Goal: Task Accomplishment & Management: Manage account settings

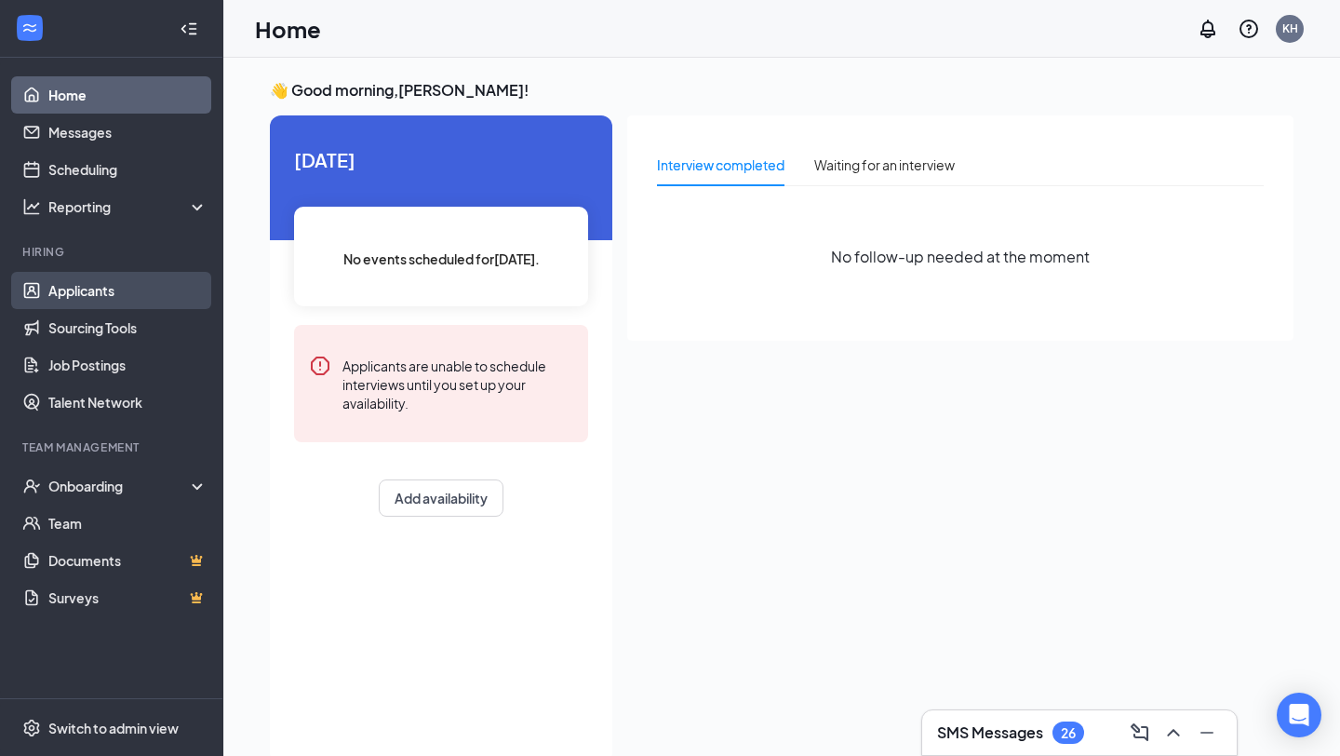
click at [179, 298] on link "Applicants" at bounding box center [127, 290] width 159 height 37
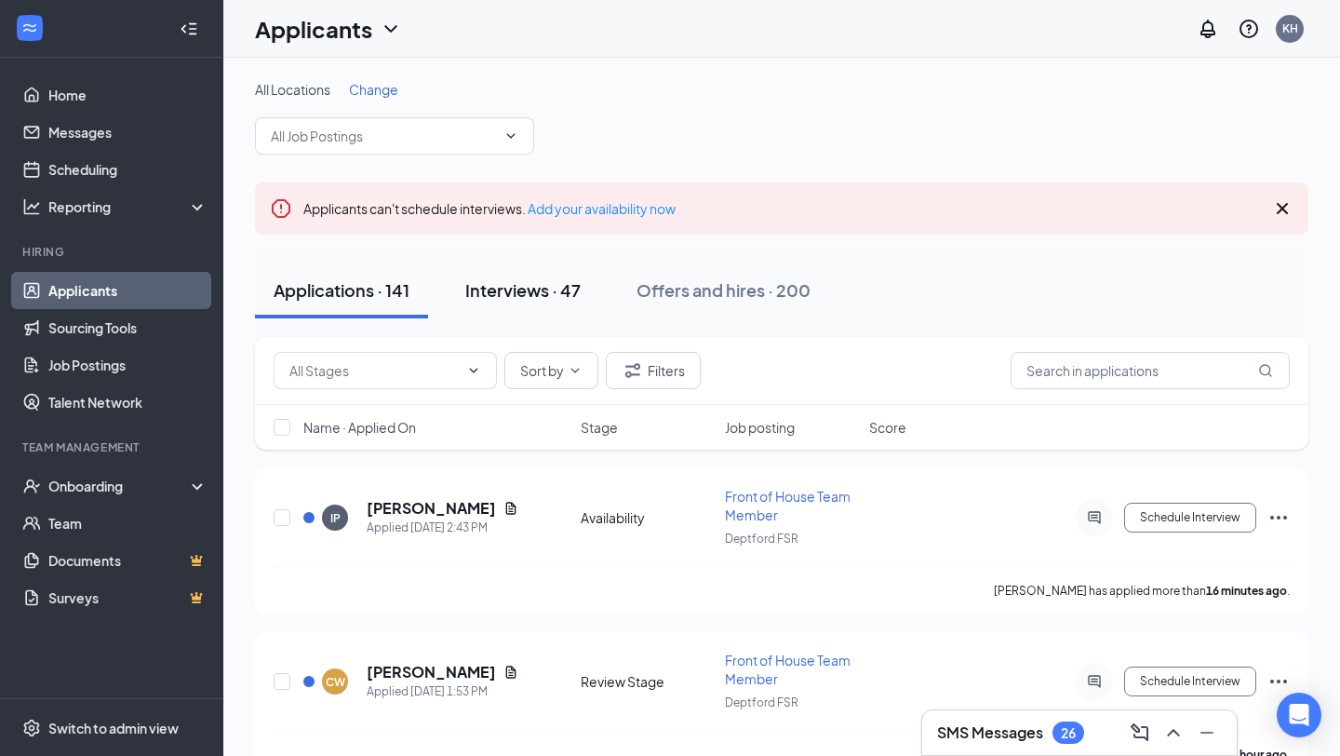
click at [552, 303] on button "Interviews · 47" at bounding box center [523, 290] width 153 height 56
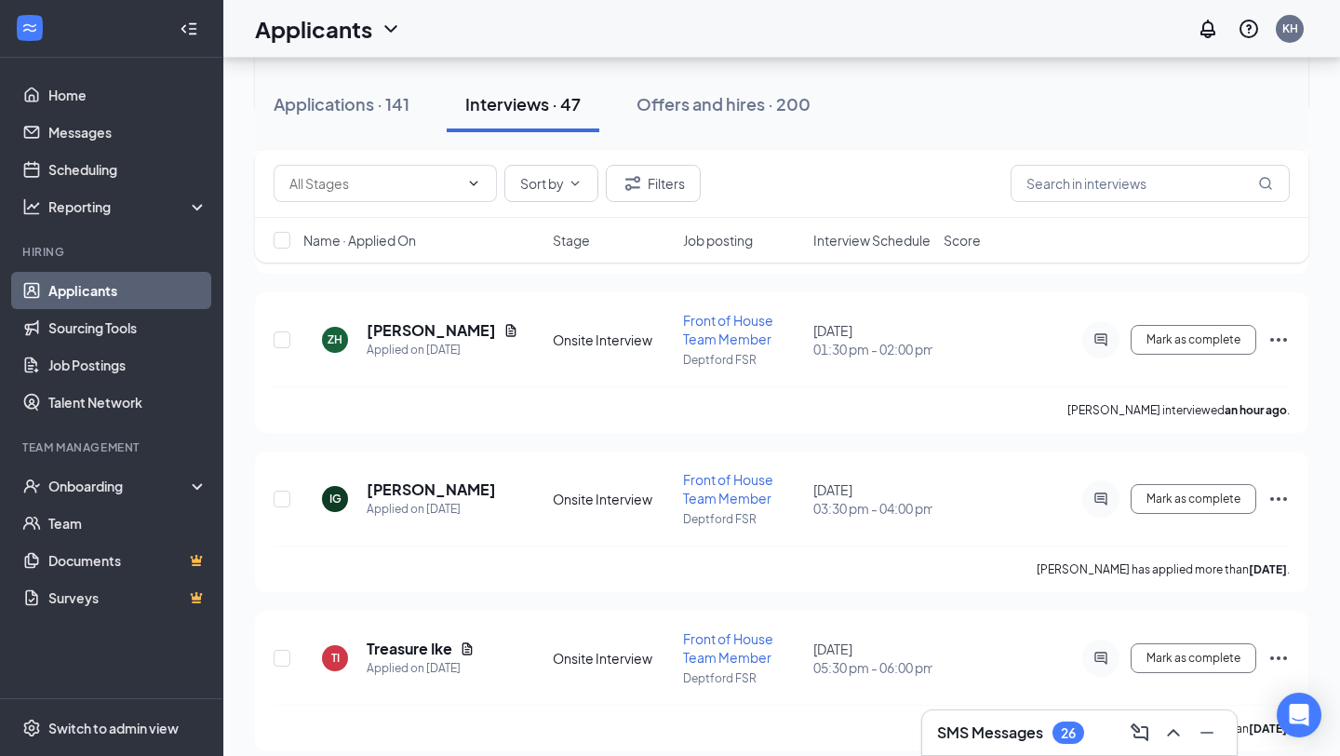
scroll to position [1473, 0]
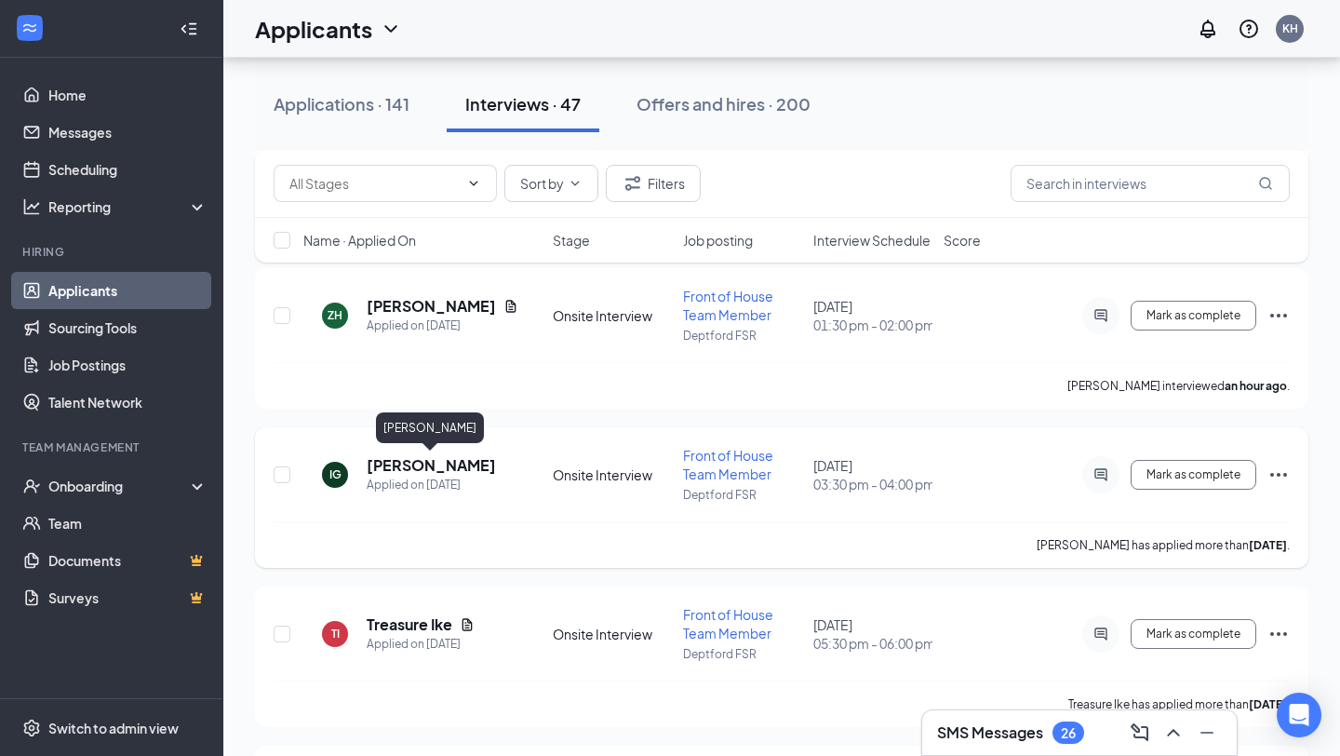
click at [441, 465] on h5 "[PERSON_NAME]" at bounding box center [431, 465] width 129 height 20
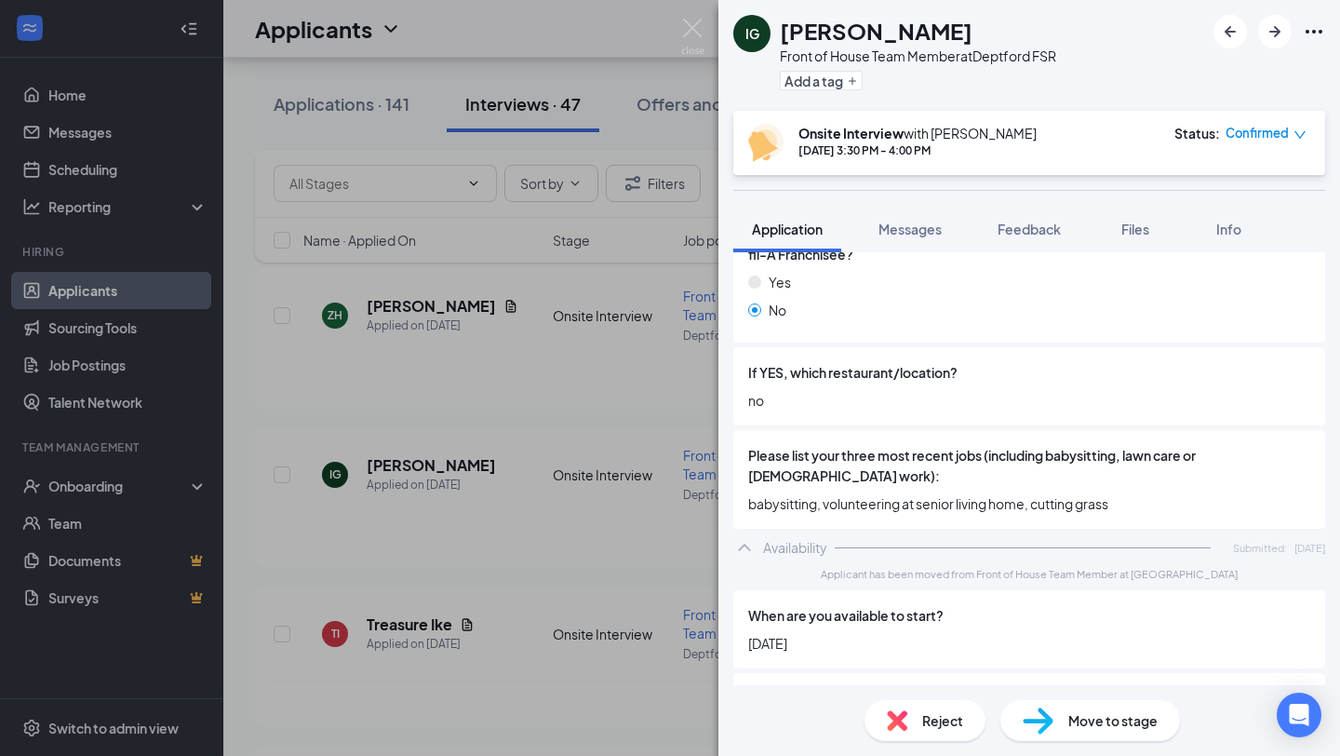
scroll to position [677, 0]
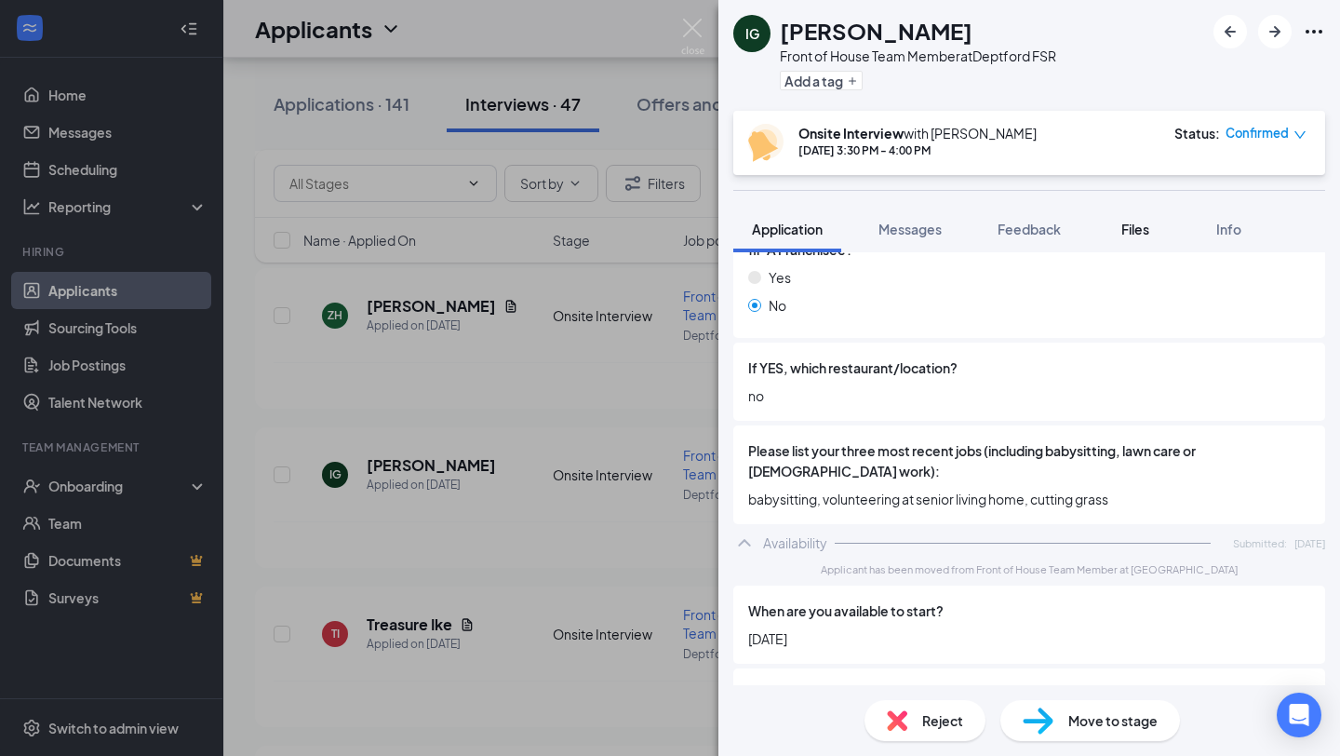
click at [1130, 225] on span "Files" at bounding box center [1135, 229] width 28 height 17
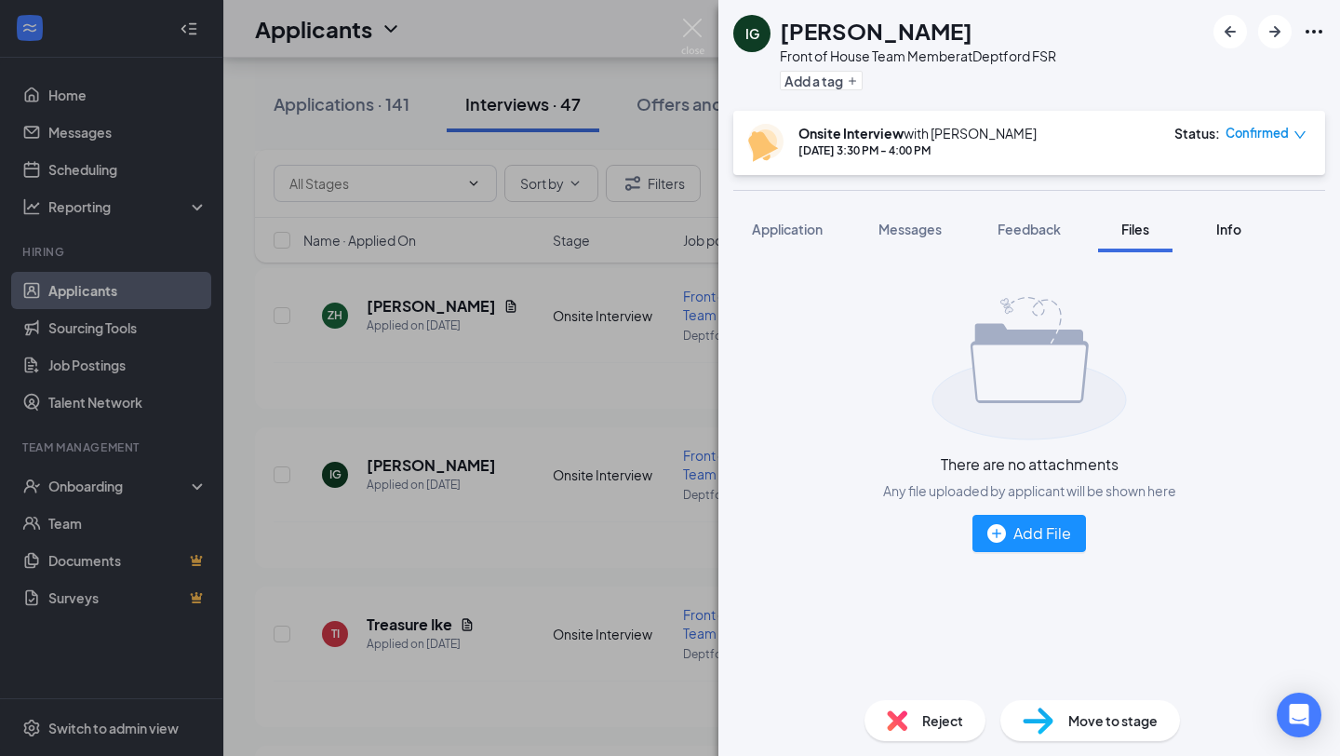
click at [1240, 242] on button "Info" at bounding box center [1228, 229] width 74 height 47
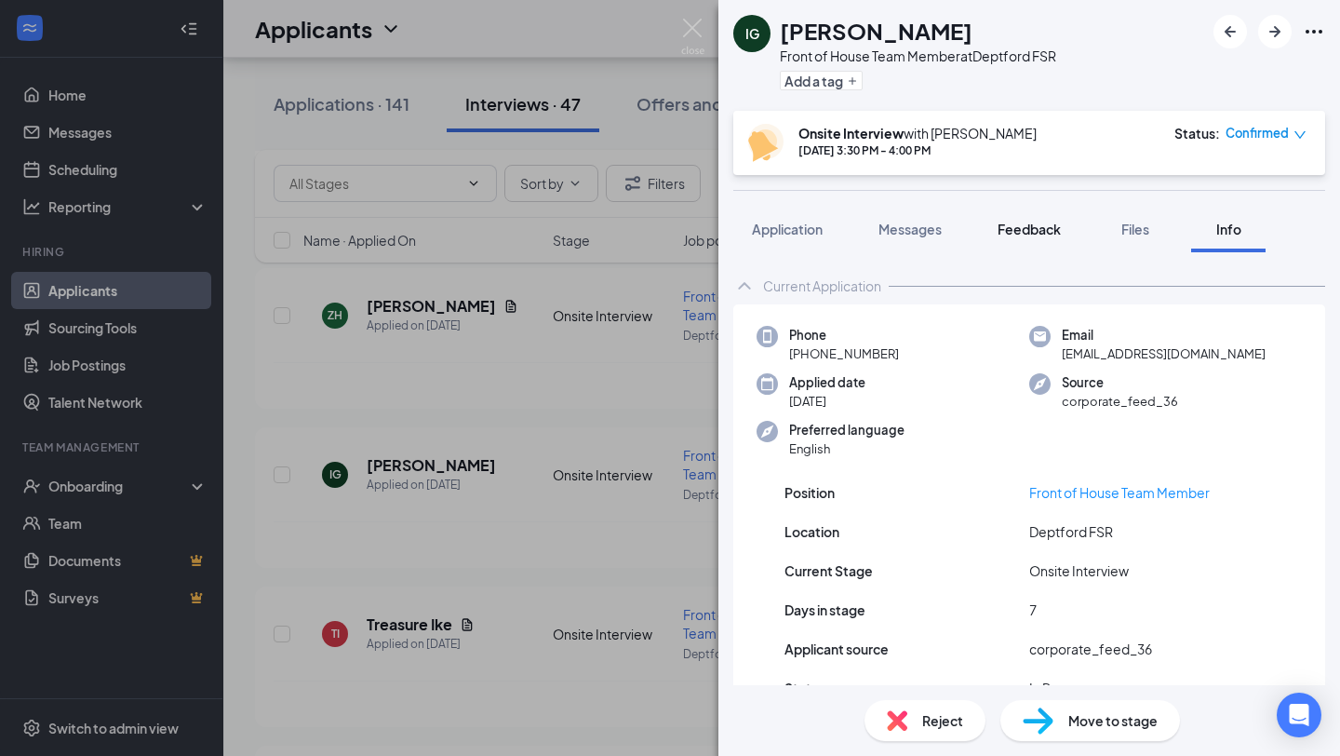
click at [1000, 240] on button "Feedback" at bounding box center [1029, 229] width 101 height 47
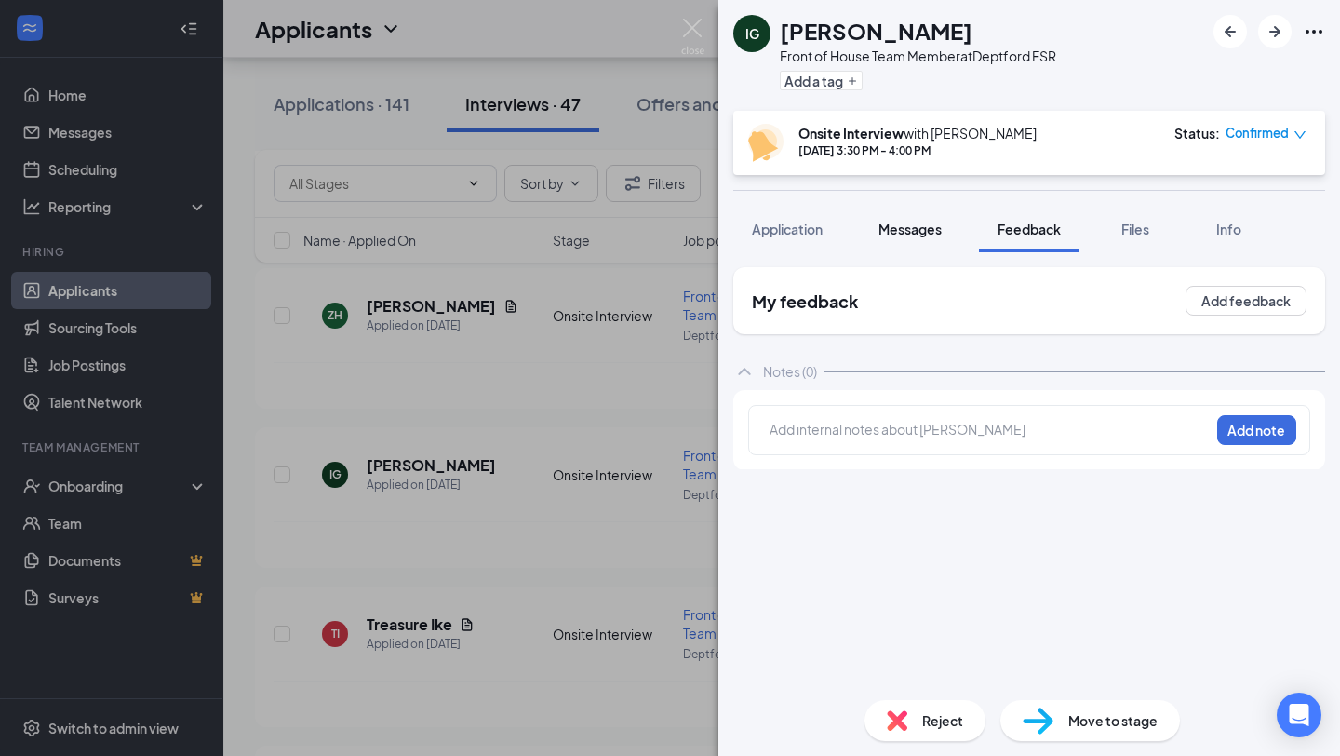
click at [878, 246] on button "Messages" at bounding box center [910, 229] width 101 height 47
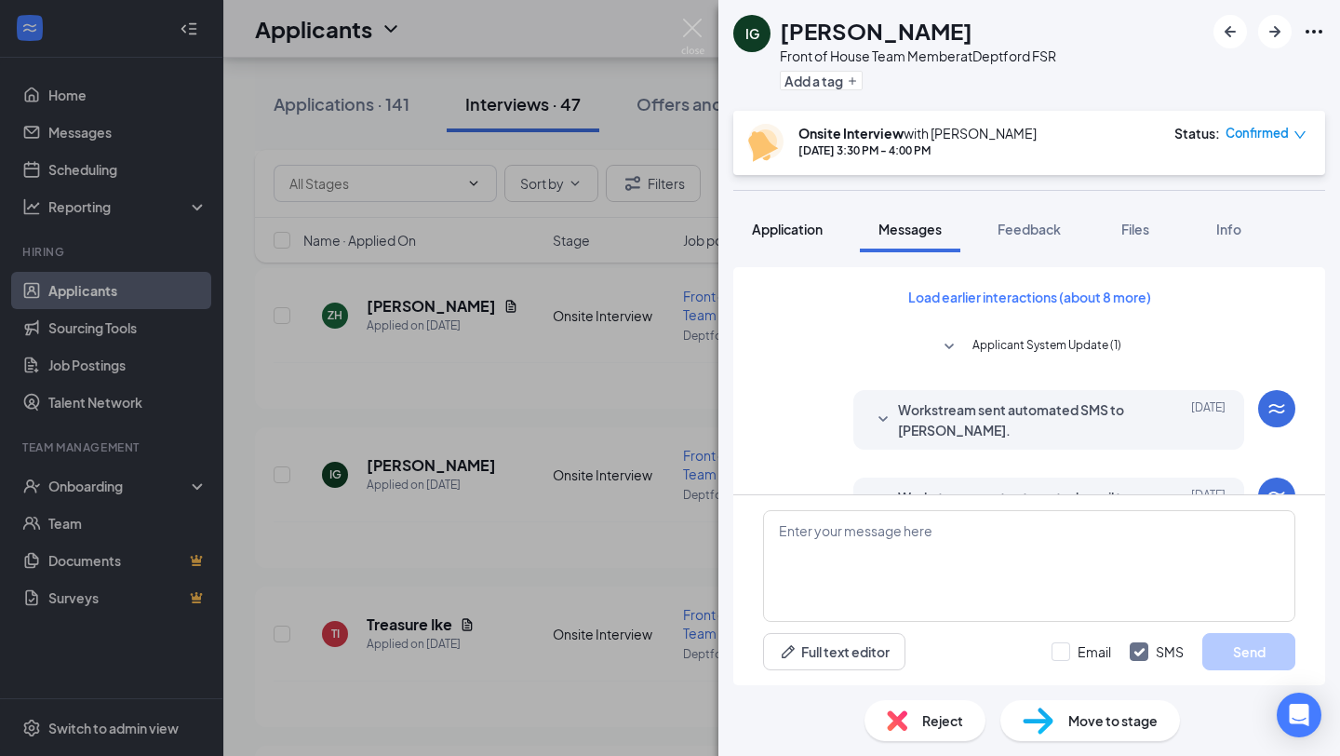
click at [764, 234] on span "Application" at bounding box center [787, 229] width 71 height 17
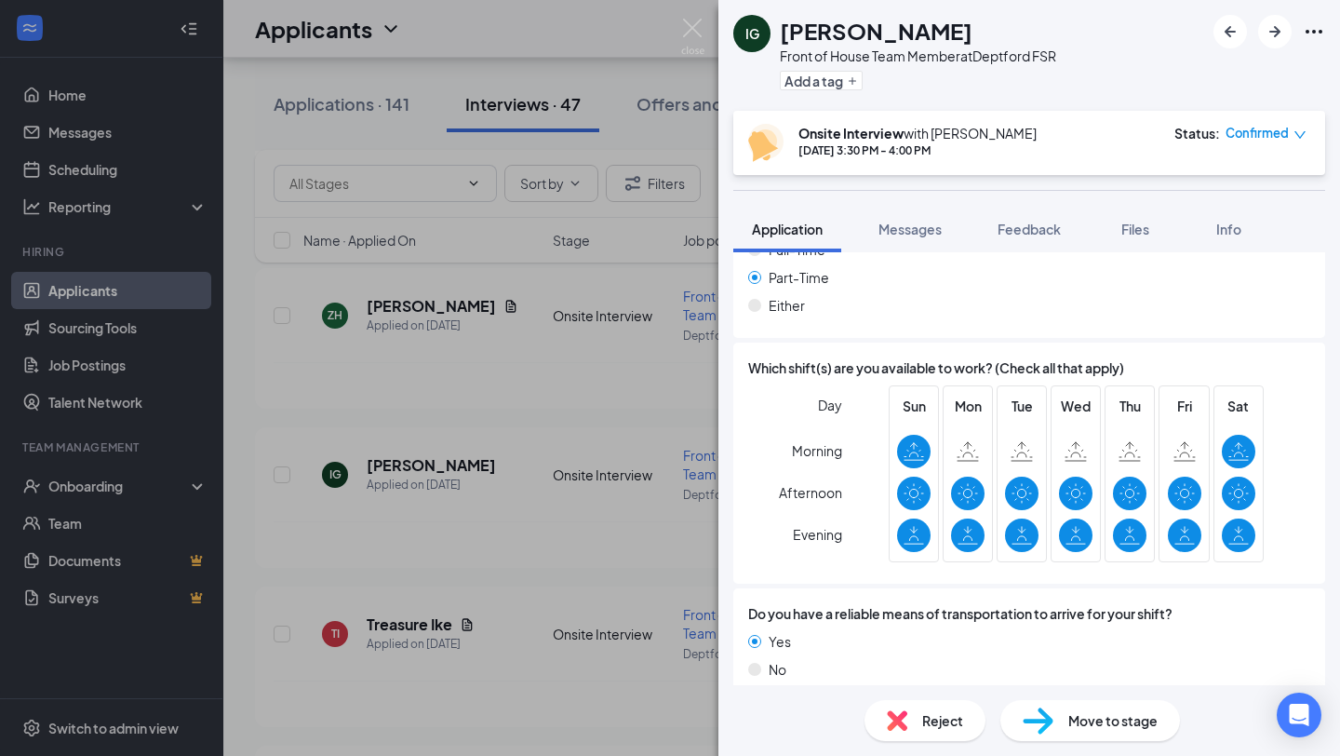
scroll to position [1141, 0]
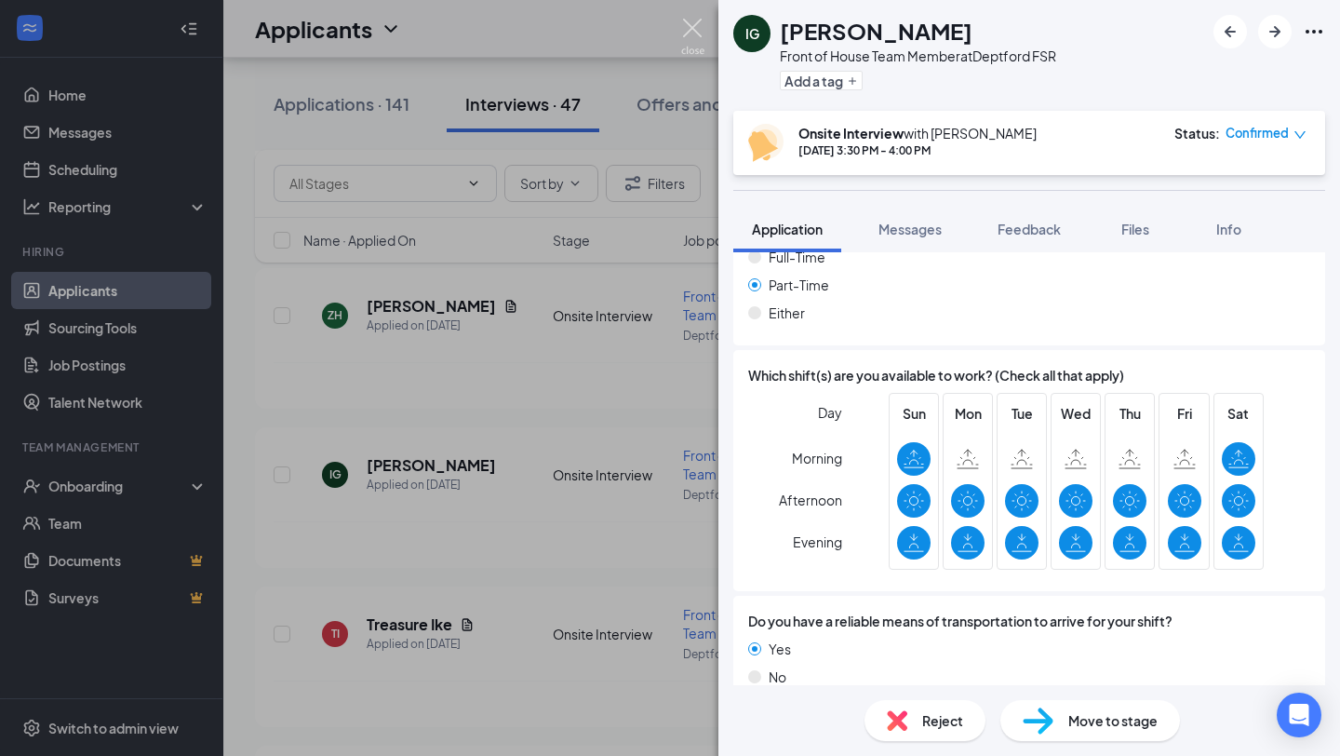
click at [691, 26] on img at bounding box center [692, 37] width 23 height 36
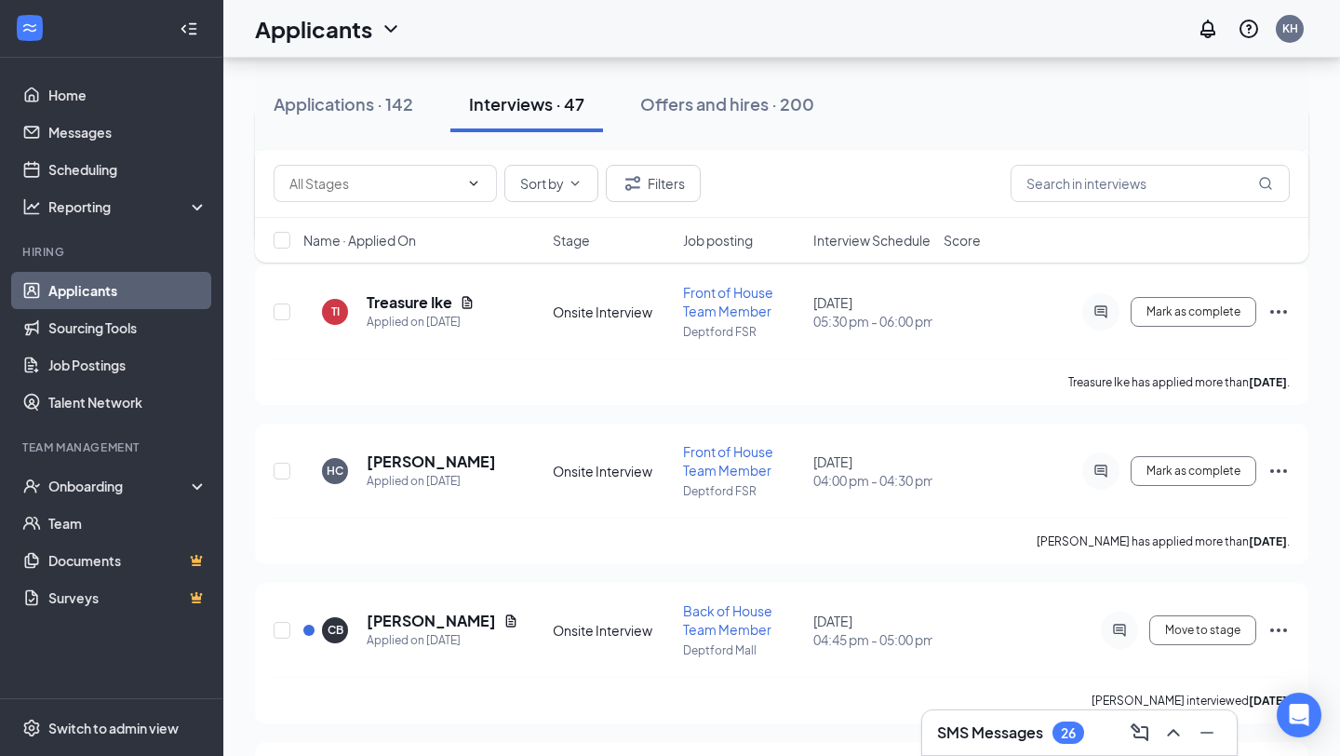
scroll to position [1805, 0]
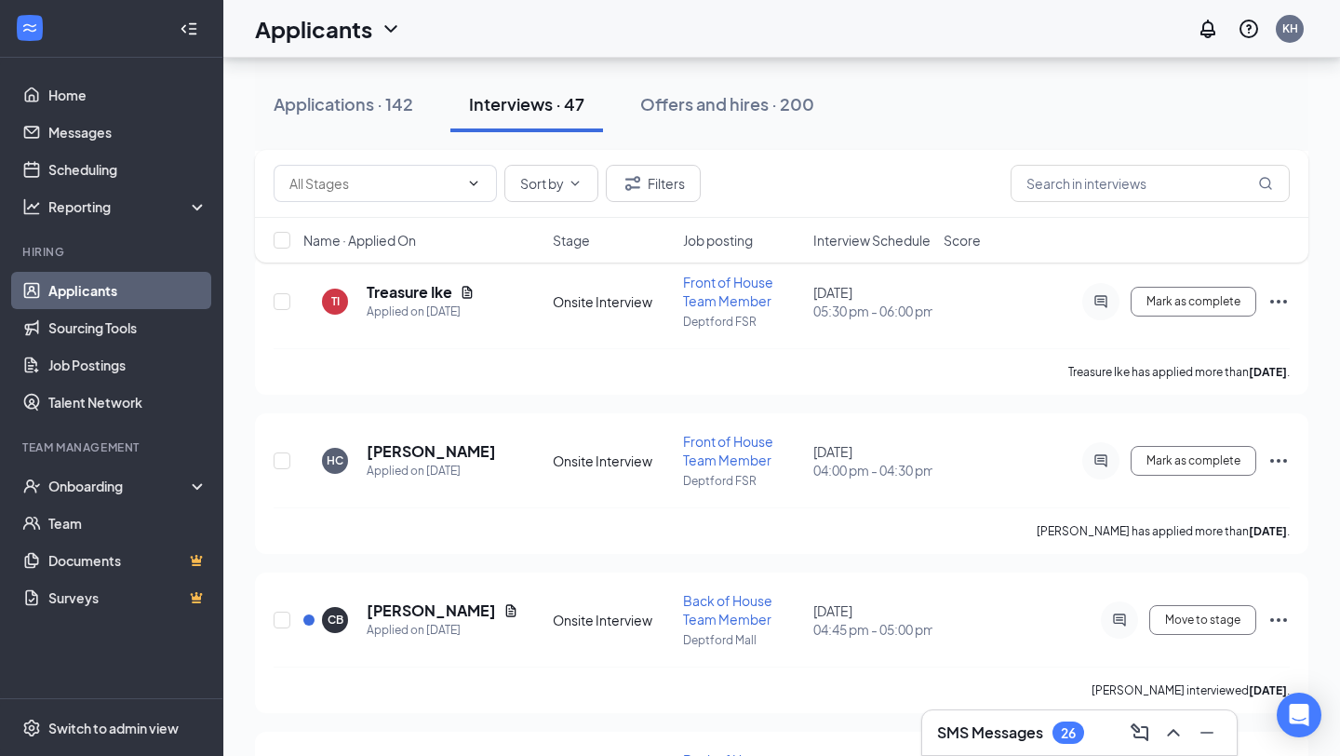
click at [1012, 740] on h3 "SMS Messages" at bounding box center [990, 732] width 106 height 20
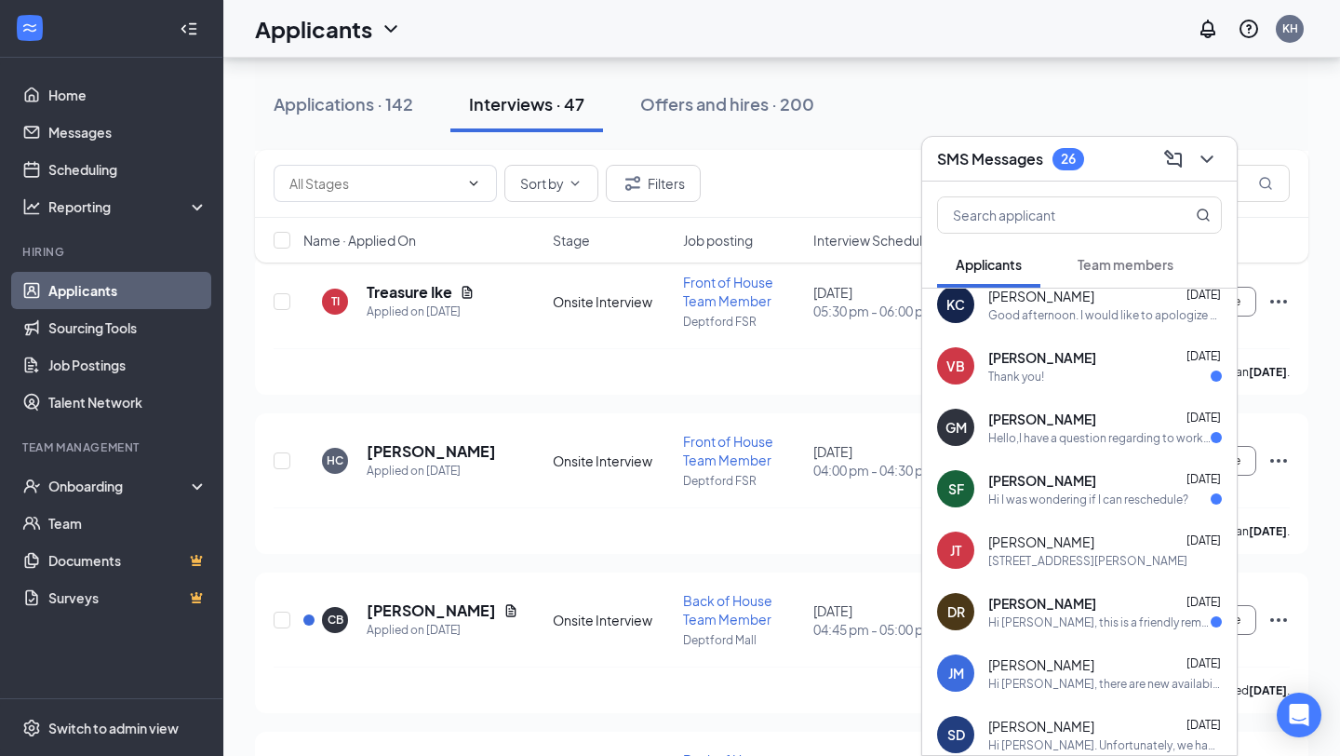
scroll to position [0, 0]
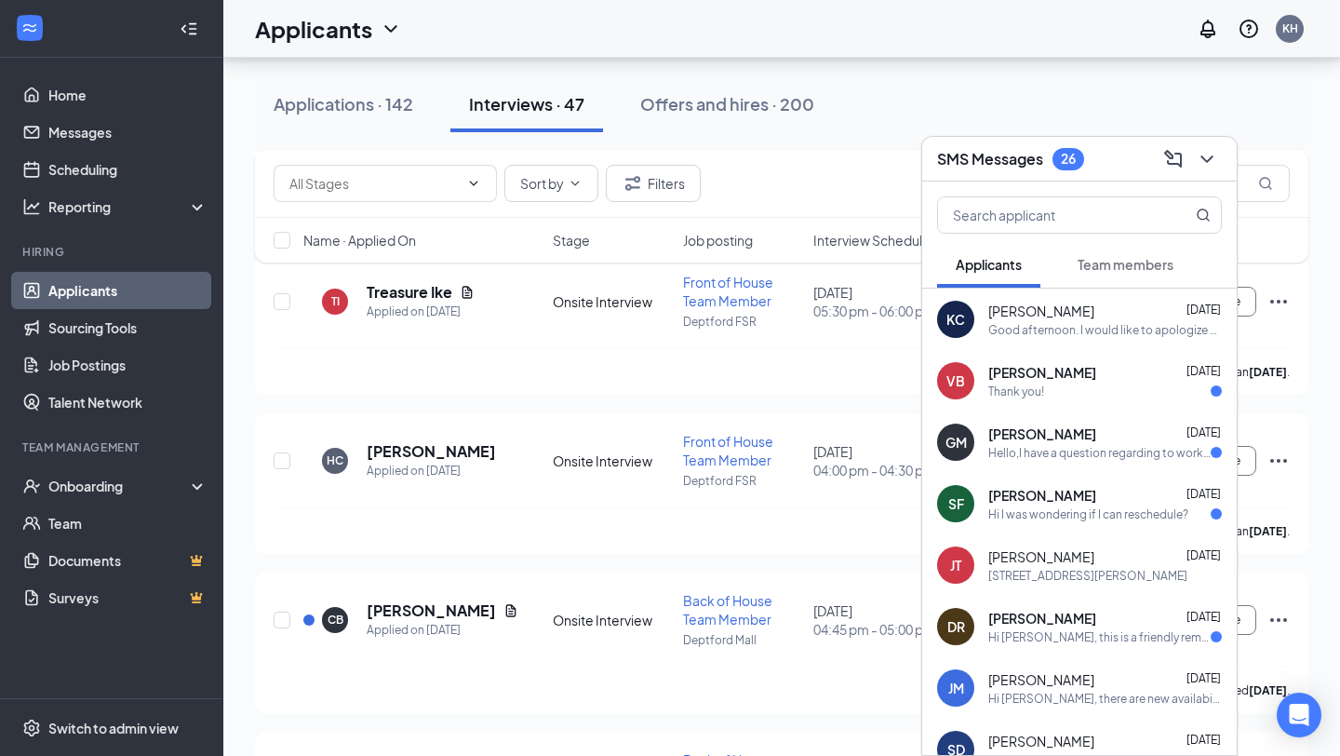
click at [1111, 324] on div "Good afternoon. I would like to apologize but also give you a heads up I filled…" at bounding box center [1105, 330] width 234 height 16
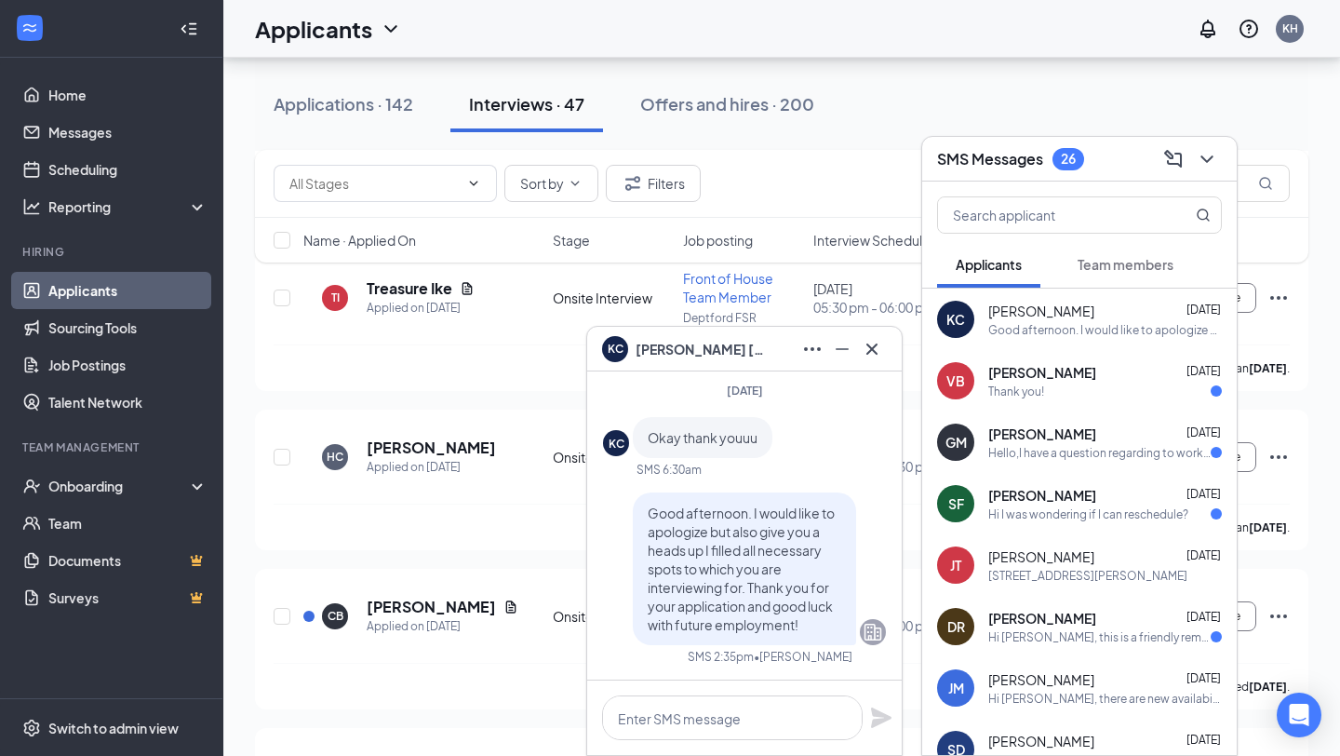
scroll to position [1808, 0]
click at [883, 339] on button at bounding box center [872, 349] width 30 height 30
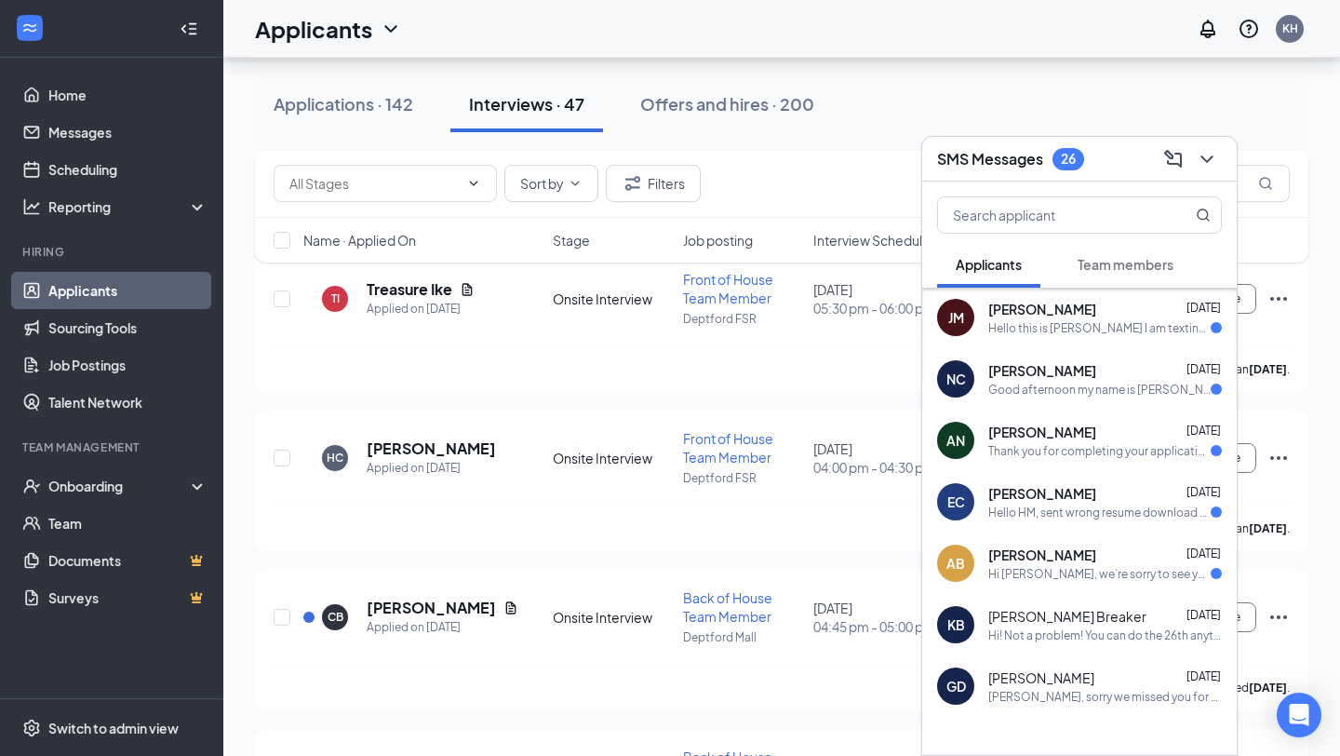
scroll to position [794, 0]
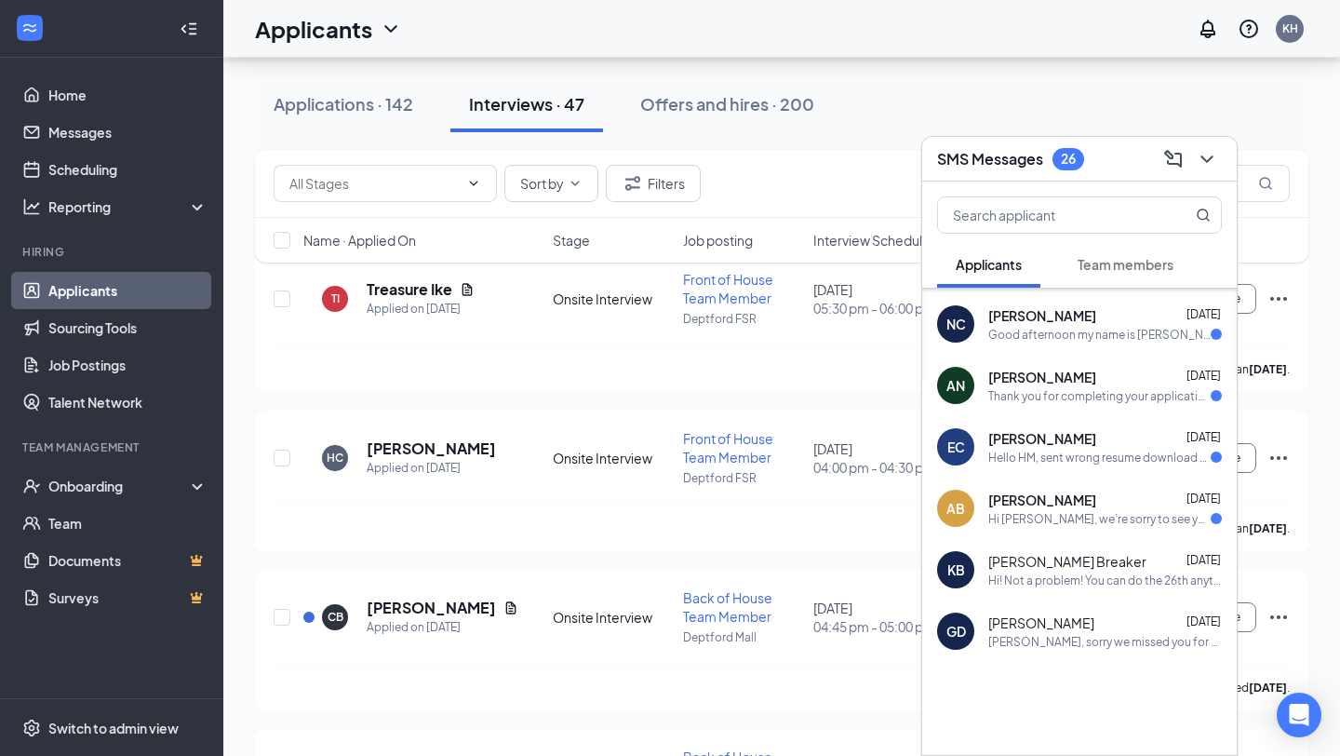
click at [1165, 651] on div "GD [PERSON_NAME] [DATE] [PERSON_NAME], sorry we missed you for our scheduled ti…" at bounding box center [1079, 630] width 315 height 61
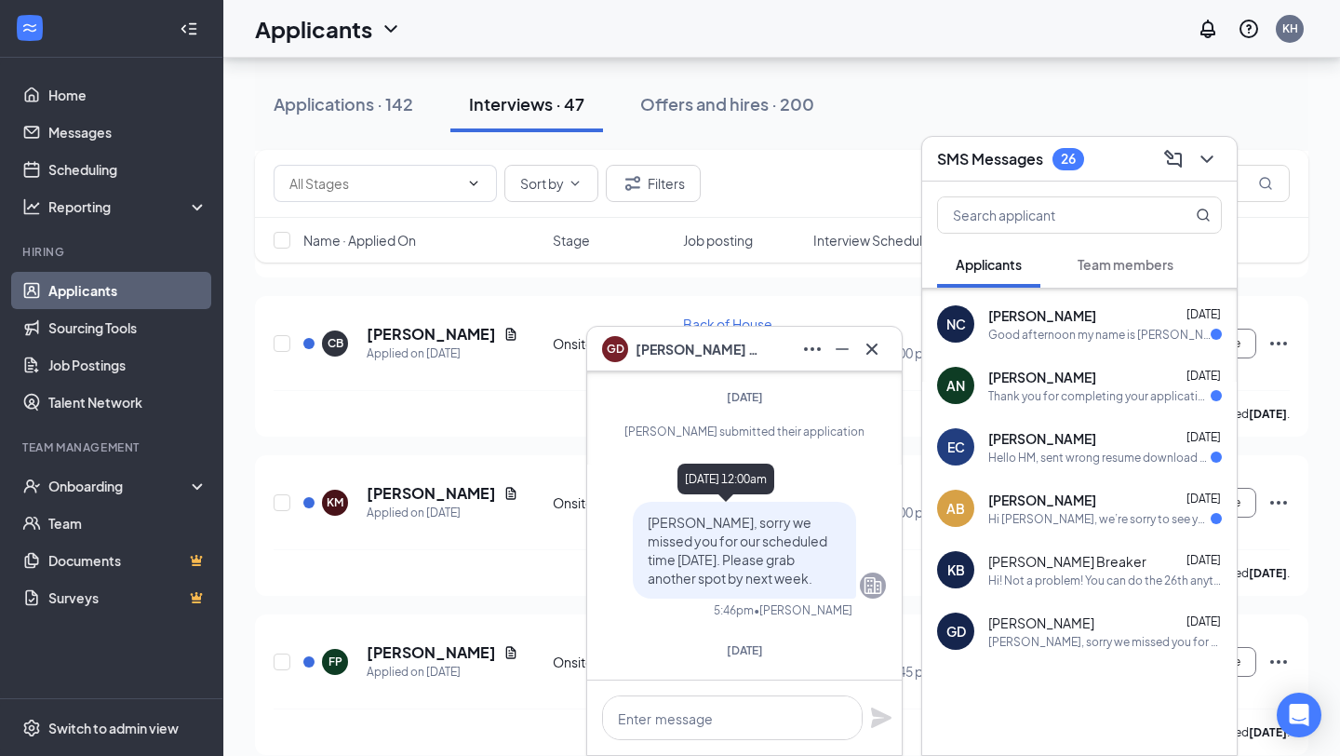
scroll to position [-265, 0]
click at [878, 355] on icon "Cross" at bounding box center [872, 349] width 22 height 22
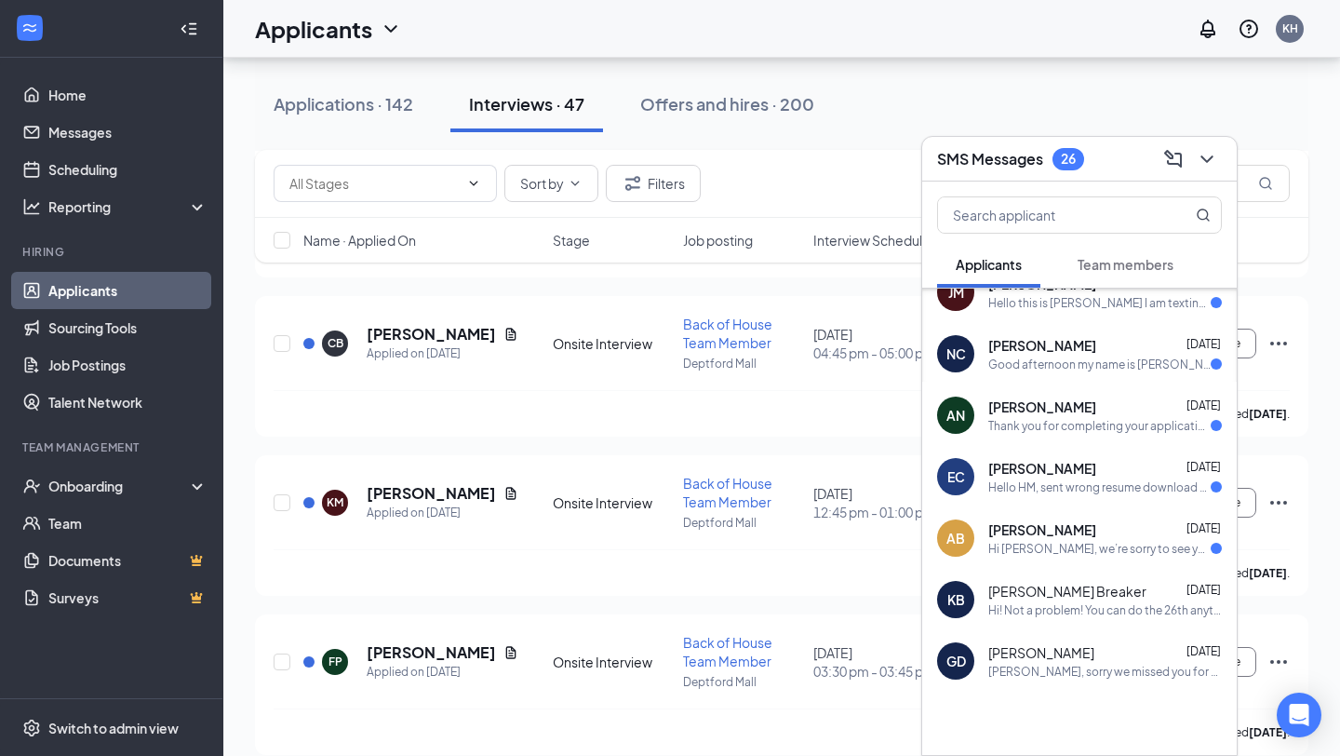
scroll to position [759, 0]
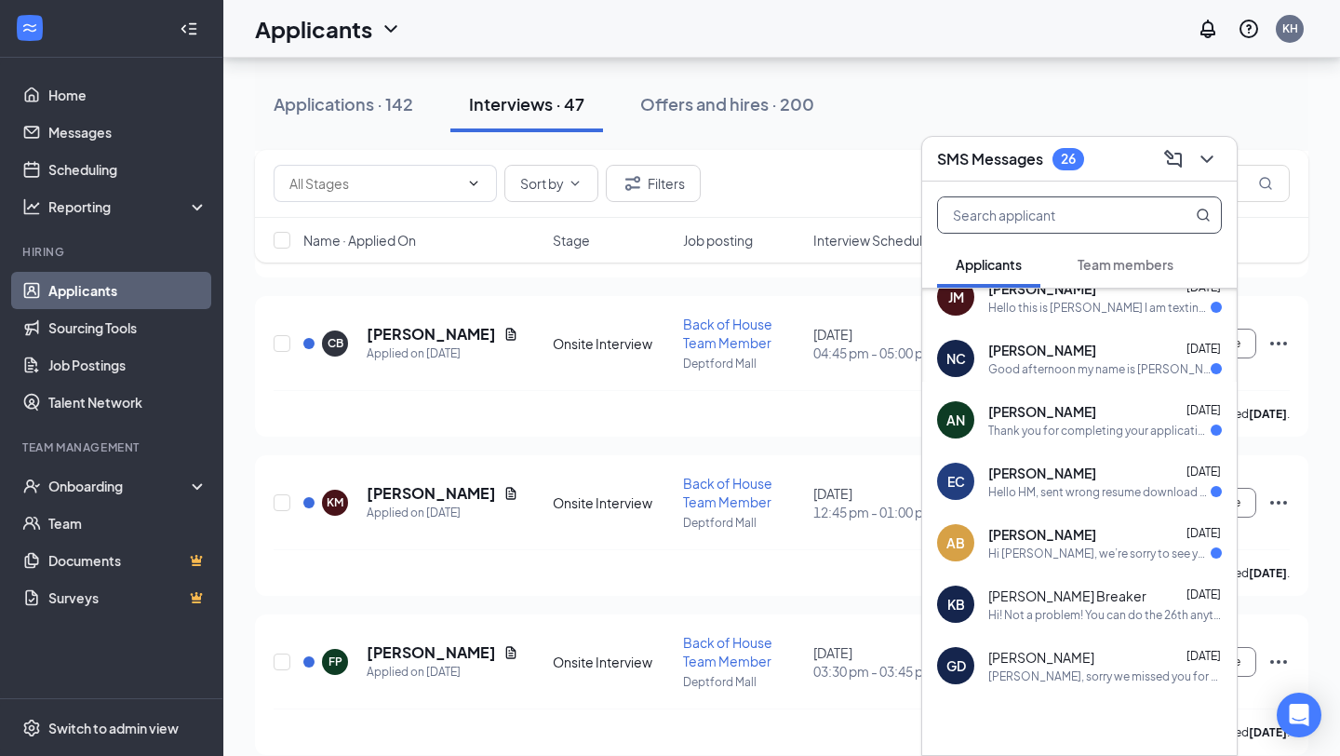
click at [1020, 224] on input "text" at bounding box center [1048, 214] width 221 height 35
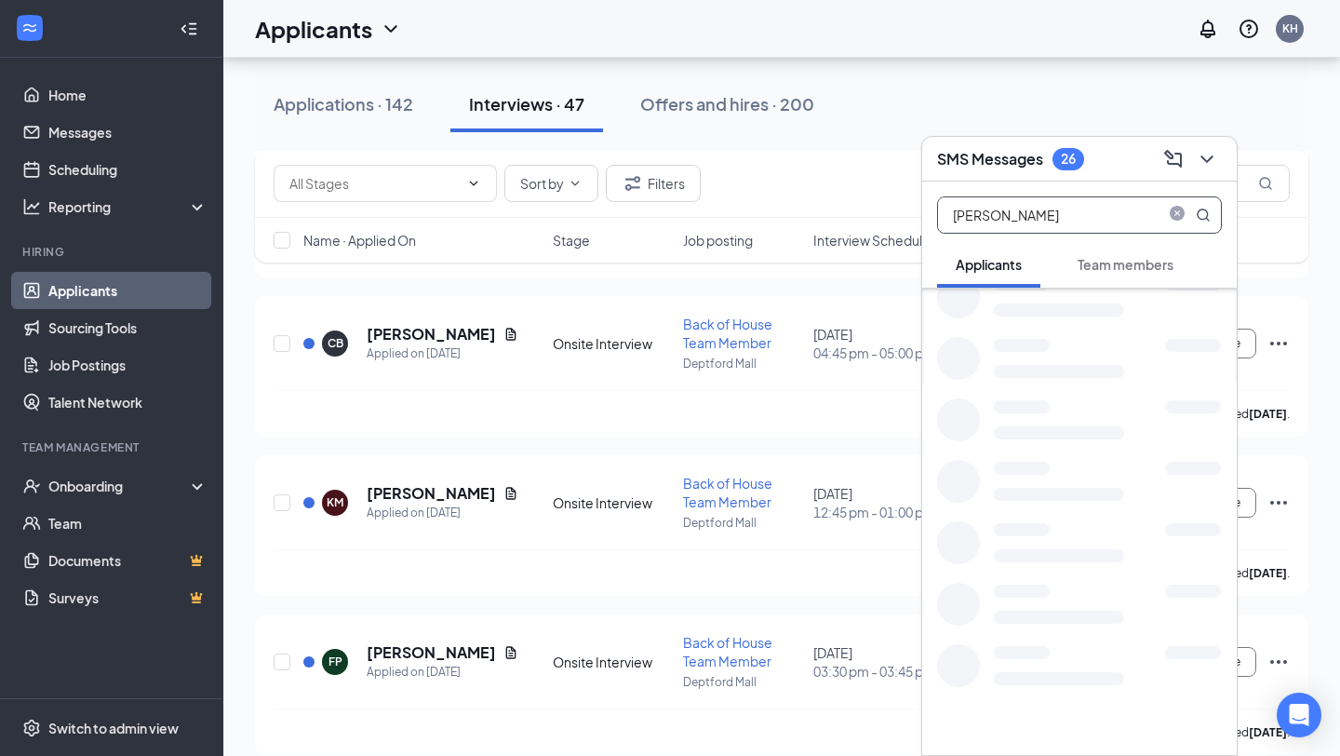
type input "[PERSON_NAME]"
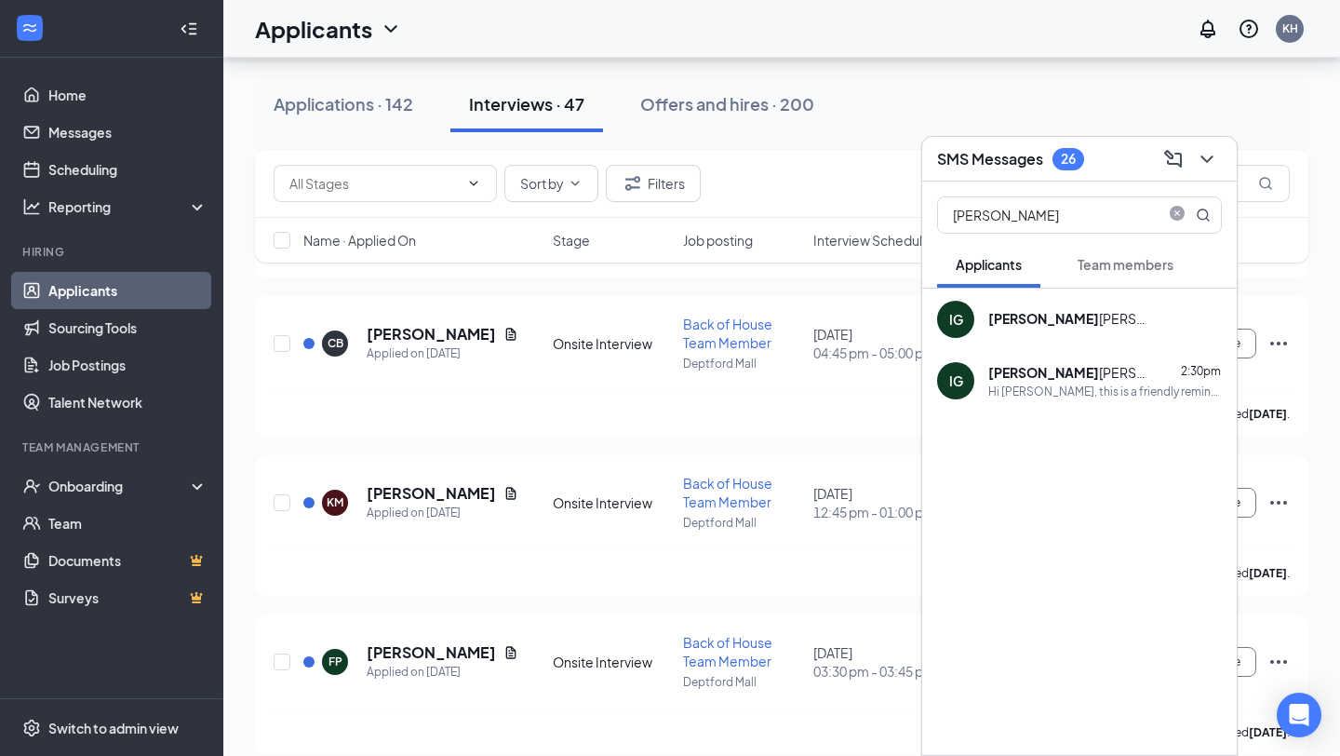
click at [1058, 391] on div "Hi [PERSON_NAME], this is a friendly reminder. Your interview with [DEMOGRAPHIC…" at bounding box center [1105, 391] width 234 height 16
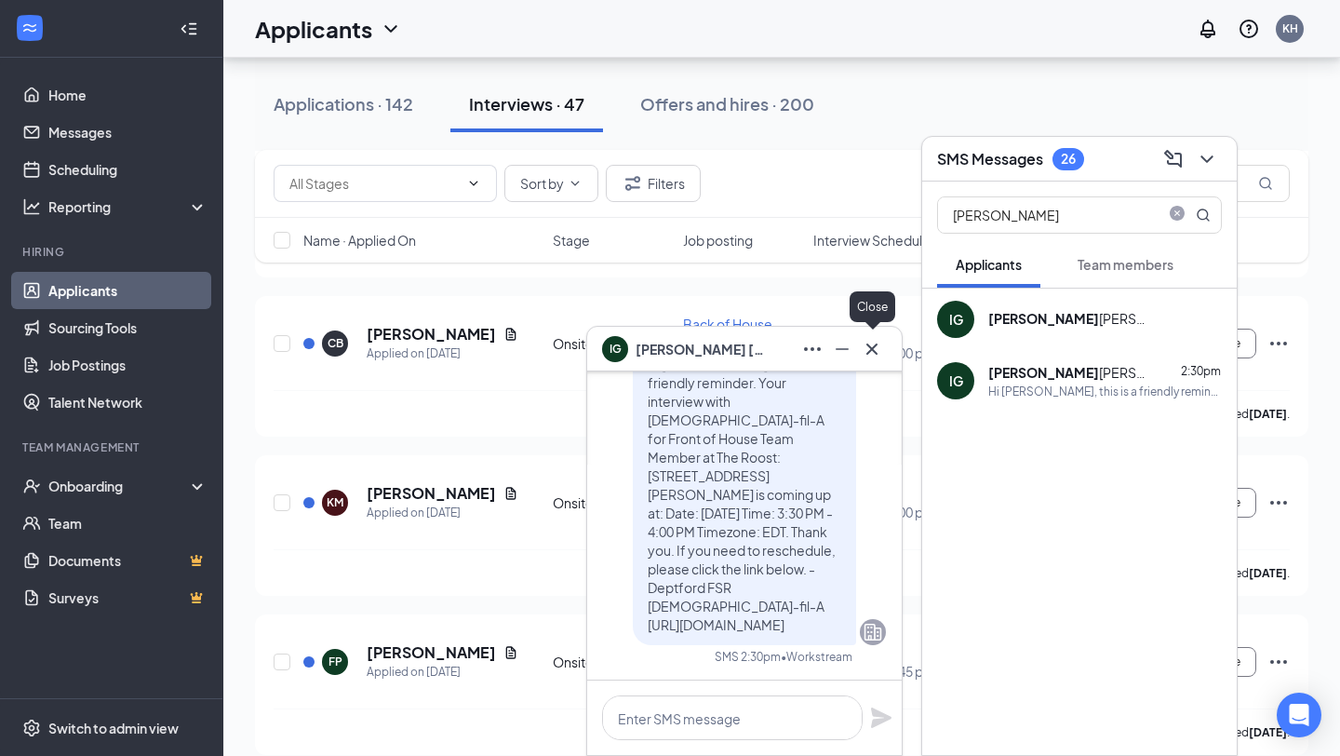
click at [871, 347] on icon "Cross" at bounding box center [871, 347] width 11 height 11
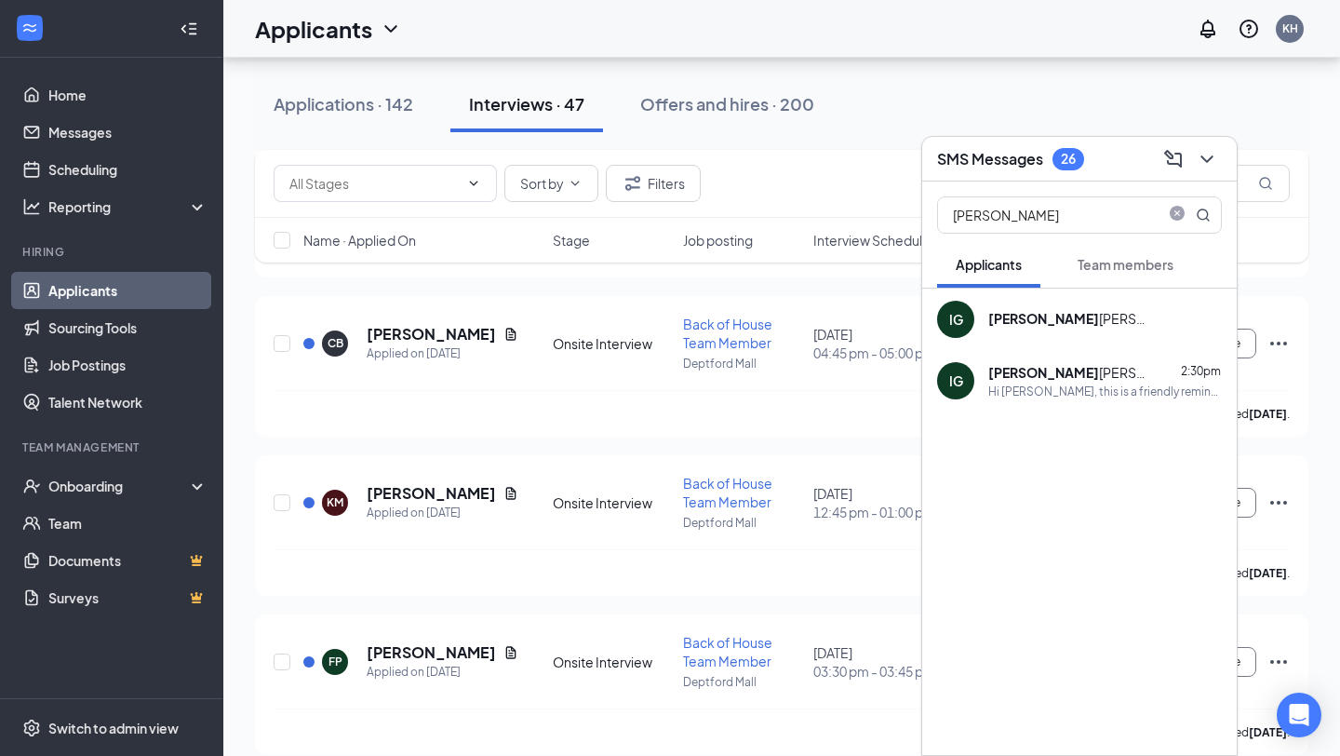
click at [1222, 152] on div "SMS Messages 26" at bounding box center [1079, 159] width 315 height 45
